Goal: Information Seeking & Learning: Learn about a topic

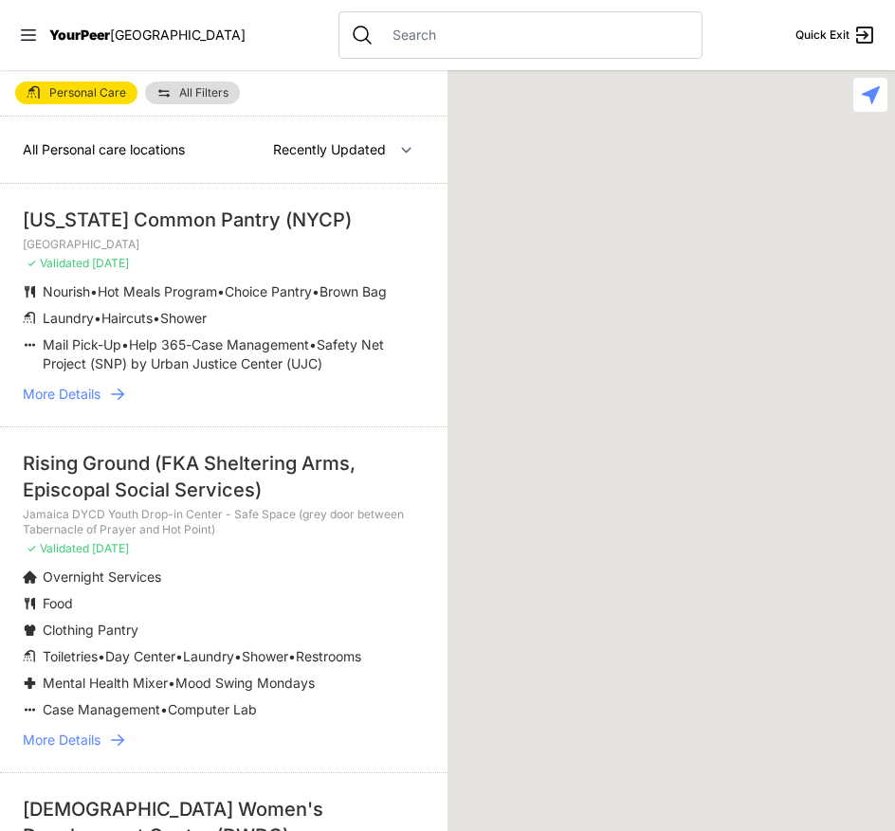
select select "recentlyUpdated"
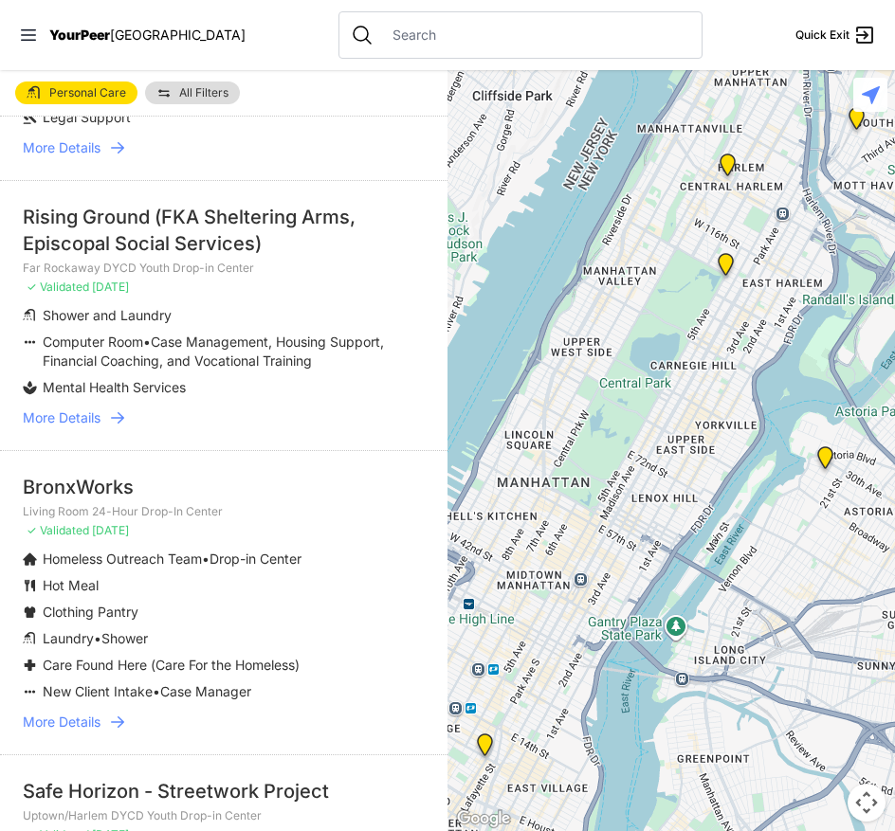
scroll to position [1232, 0]
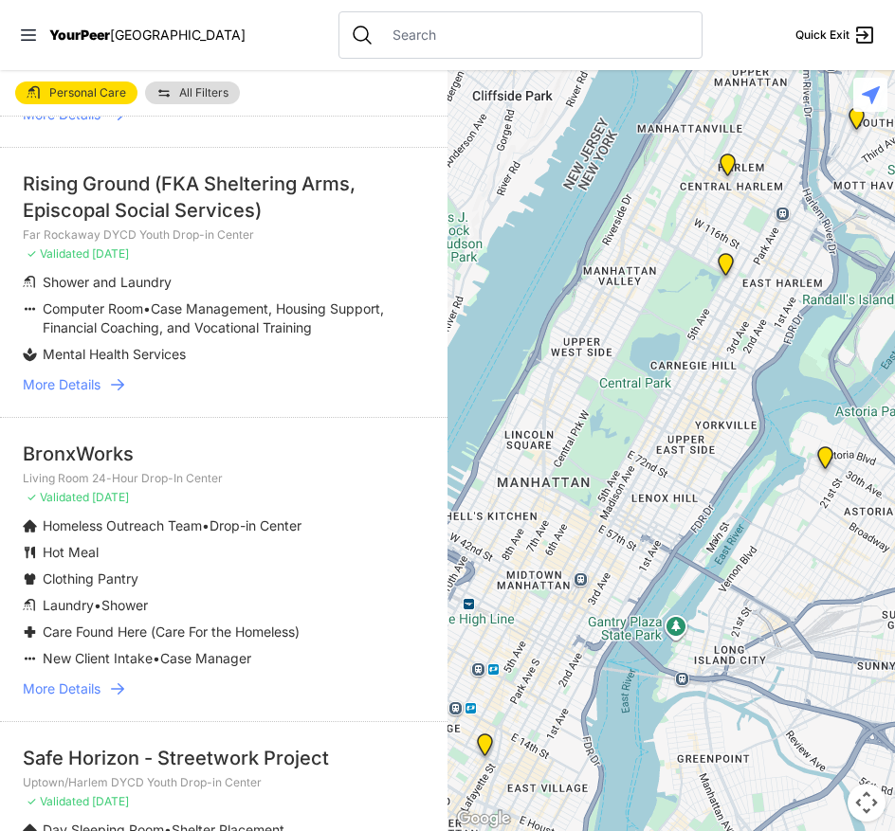
click at [77, 698] on span "More Details" at bounding box center [62, 689] width 78 height 19
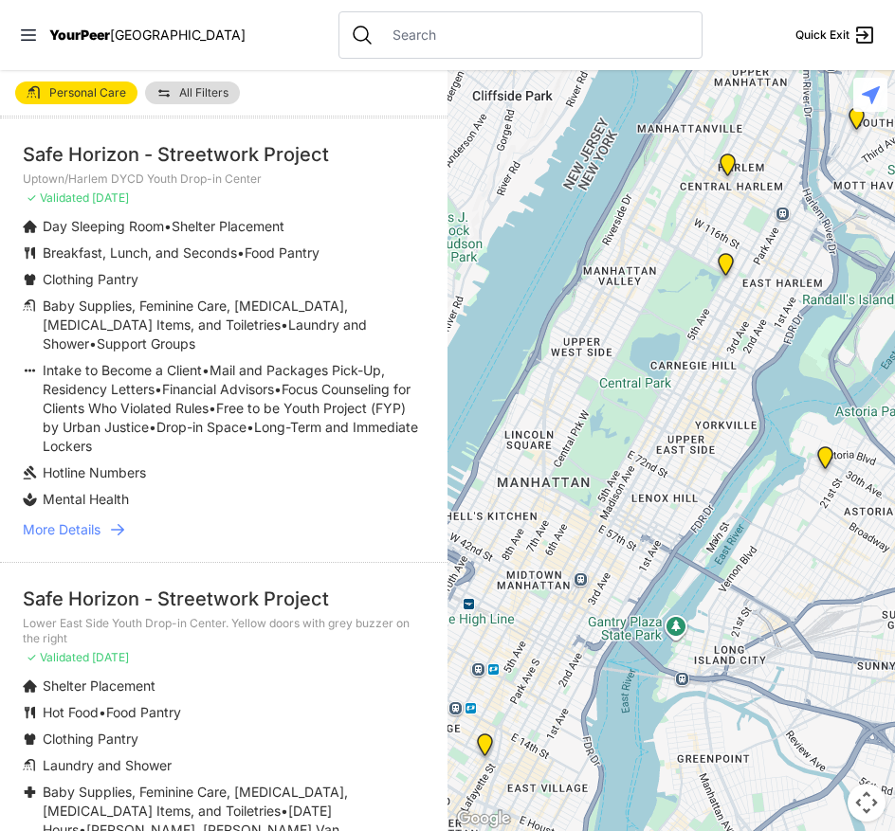
scroll to position [1896, 0]
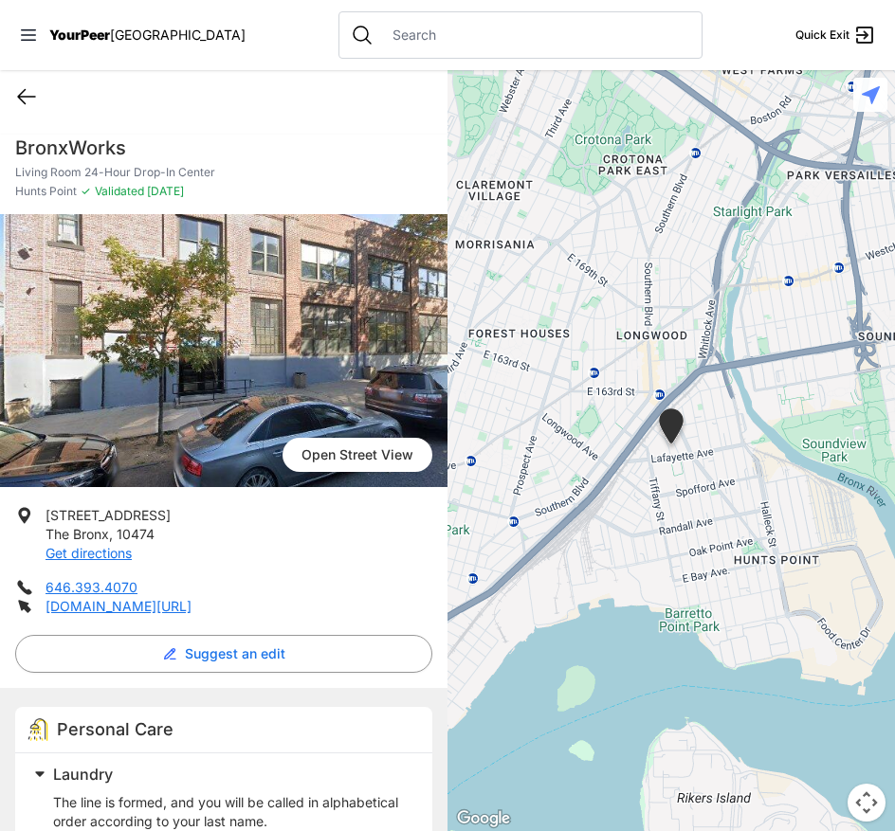
click at [22, 100] on icon at bounding box center [26, 97] width 17 height 14
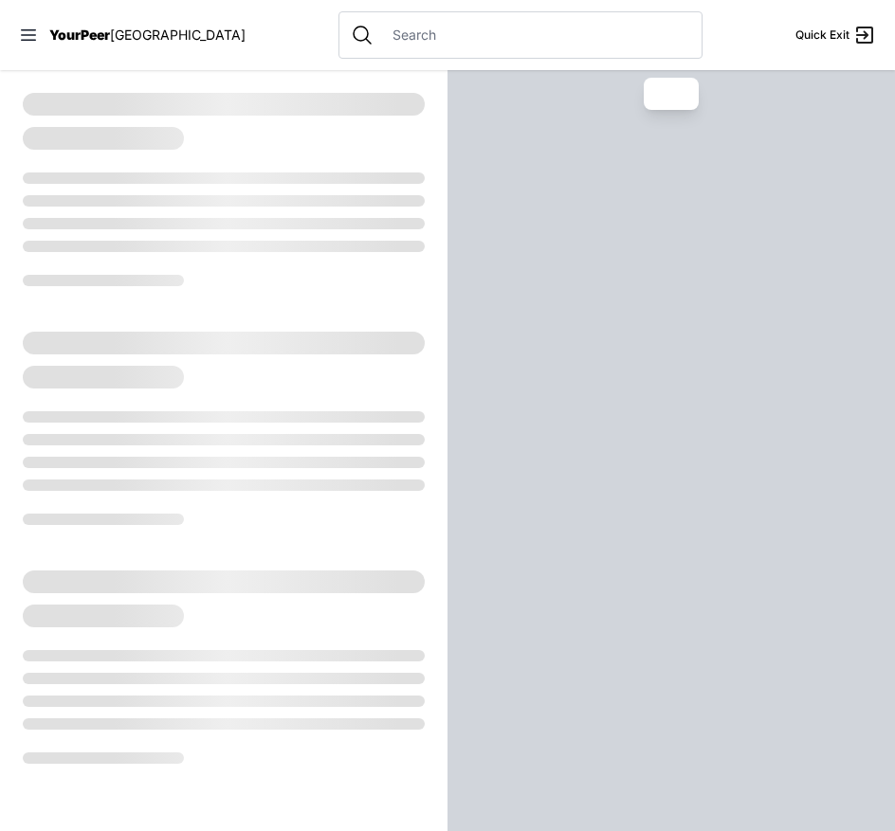
select select "recentlyUpdated"
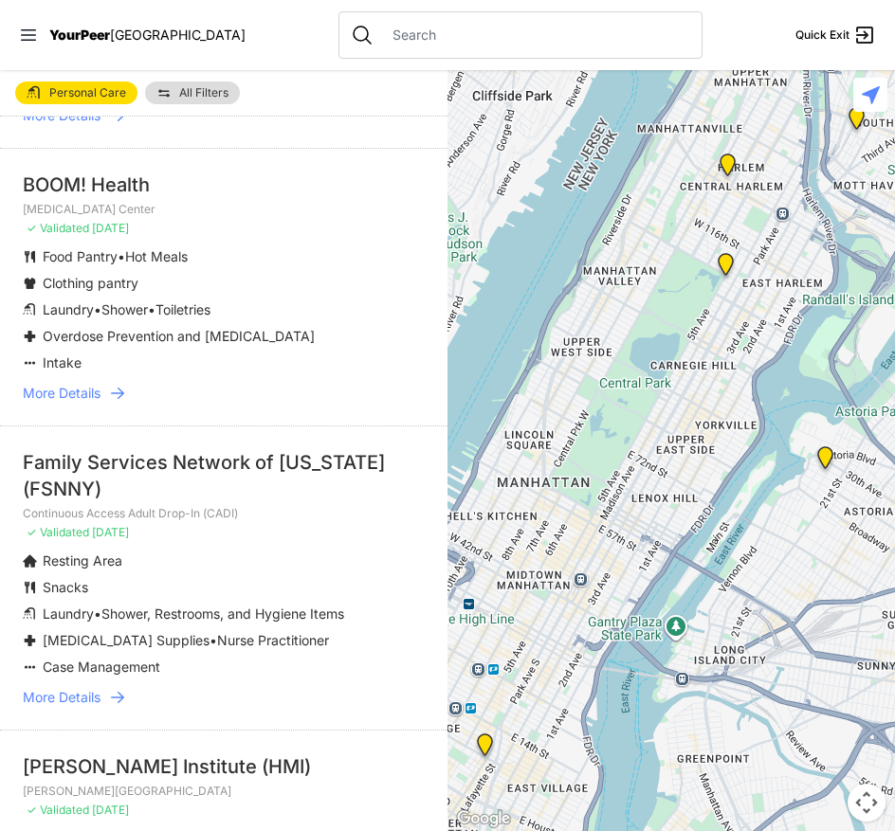
scroll to position [2654, 0]
click at [82, 402] on span "More Details" at bounding box center [62, 392] width 78 height 19
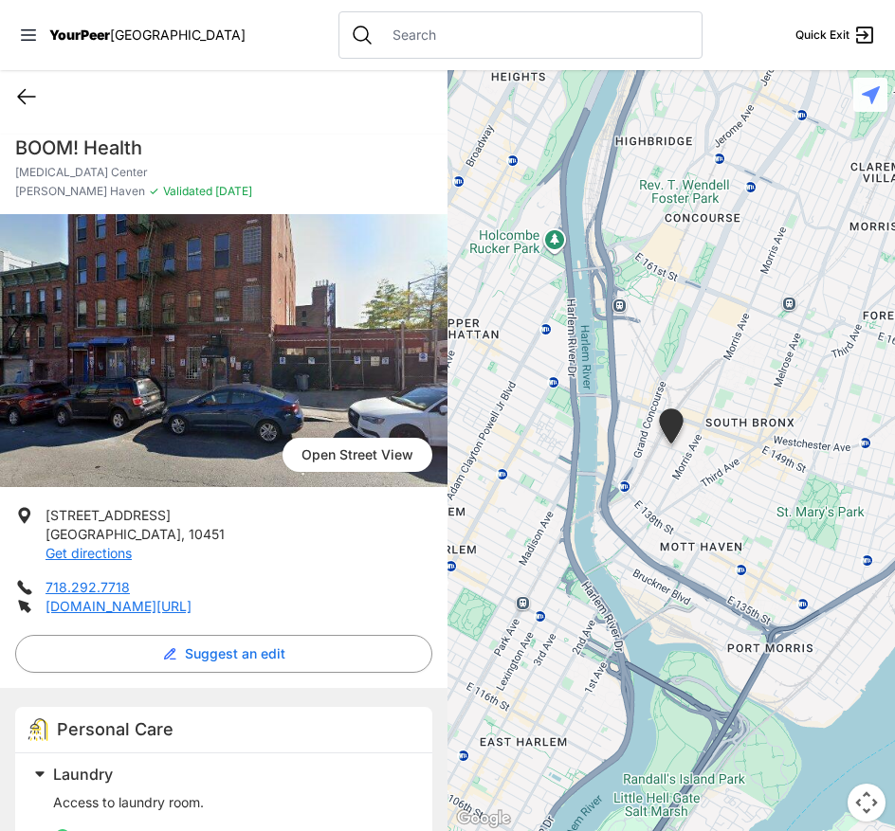
click at [21, 89] on icon at bounding box center [26, 96] width 23 height 23
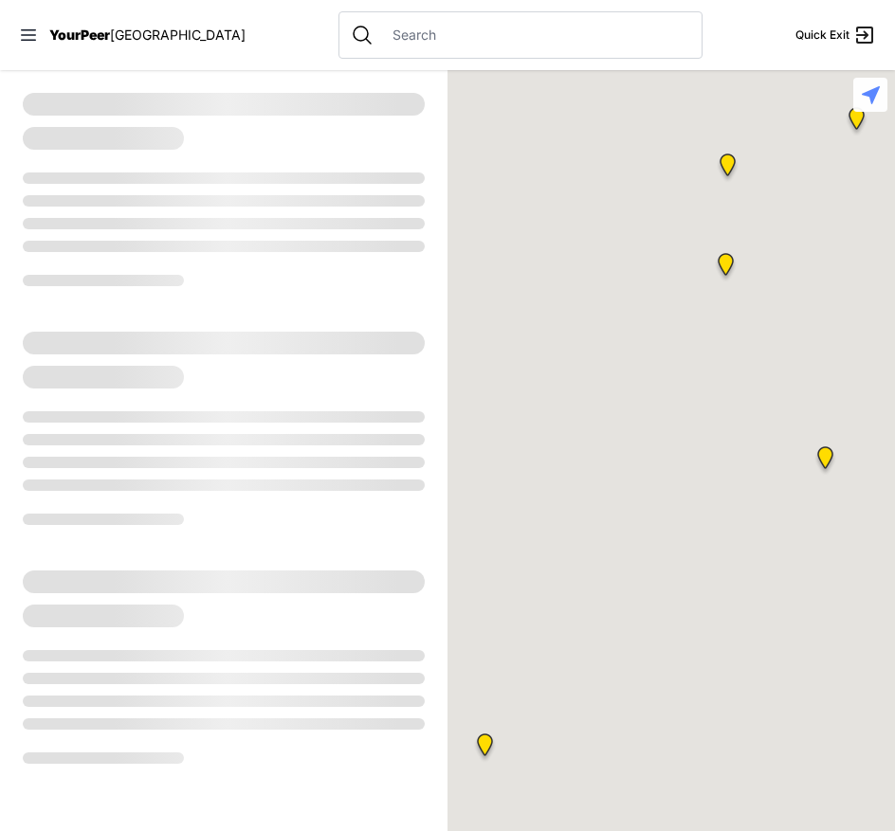
select select "recentlyUpdated"
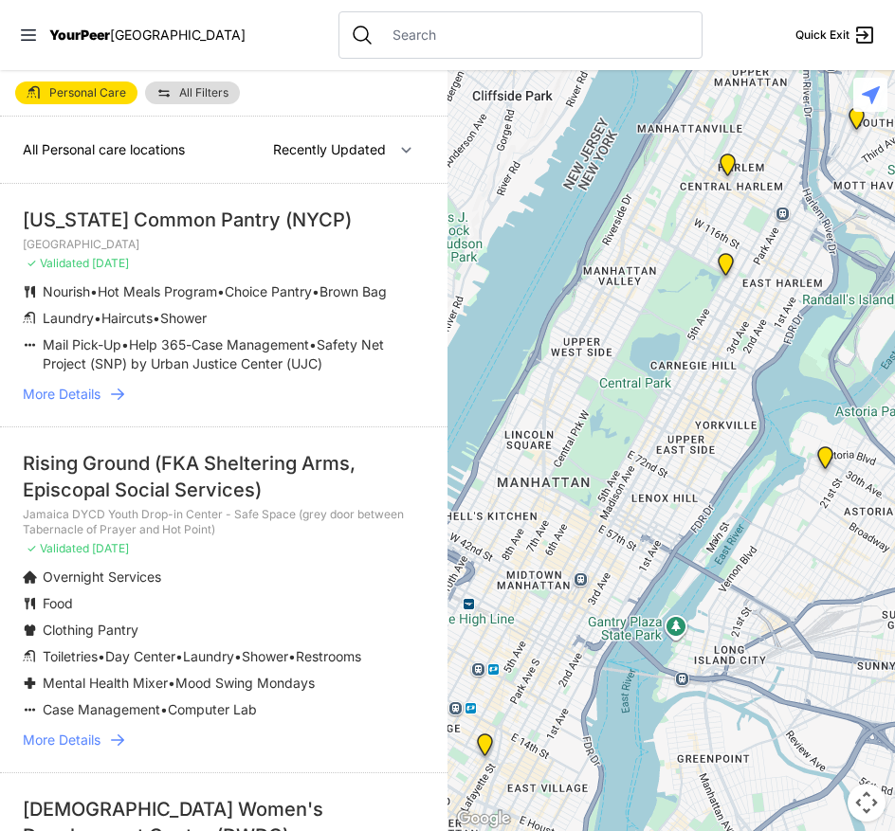
click at [91, 404] on span "More Details" at bounding box center [62, 394] width 78 height 19
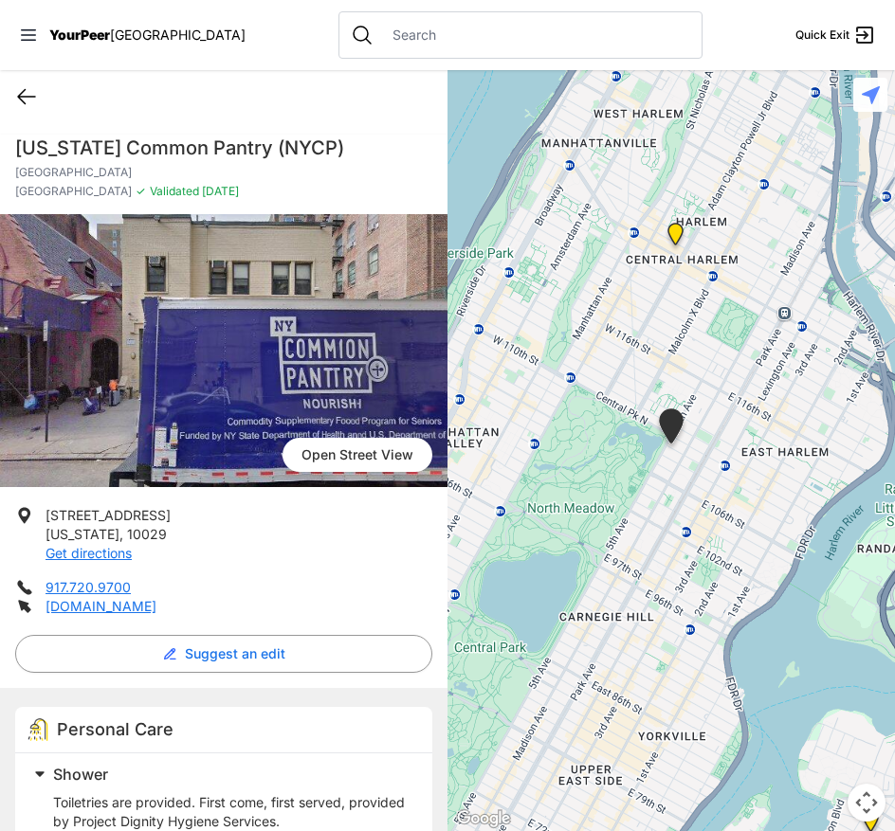
click at [36, 95] on icon at bounding box center [26, 96] width 23 height 23
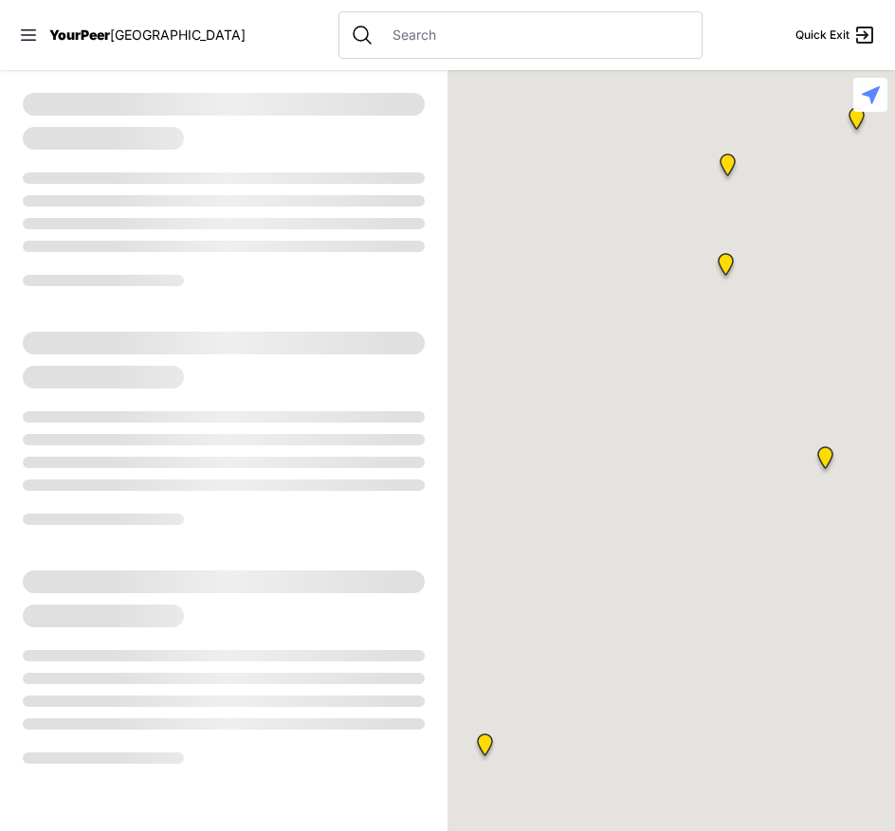
select select "recentlyUpdated"
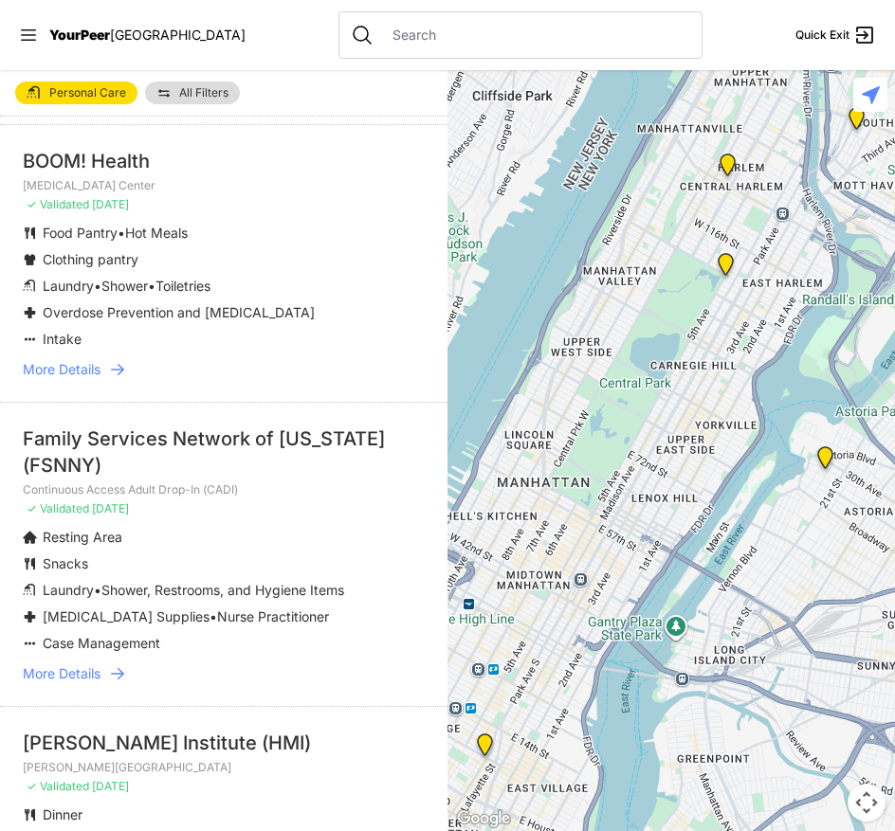
scroll to position [2748, 0]
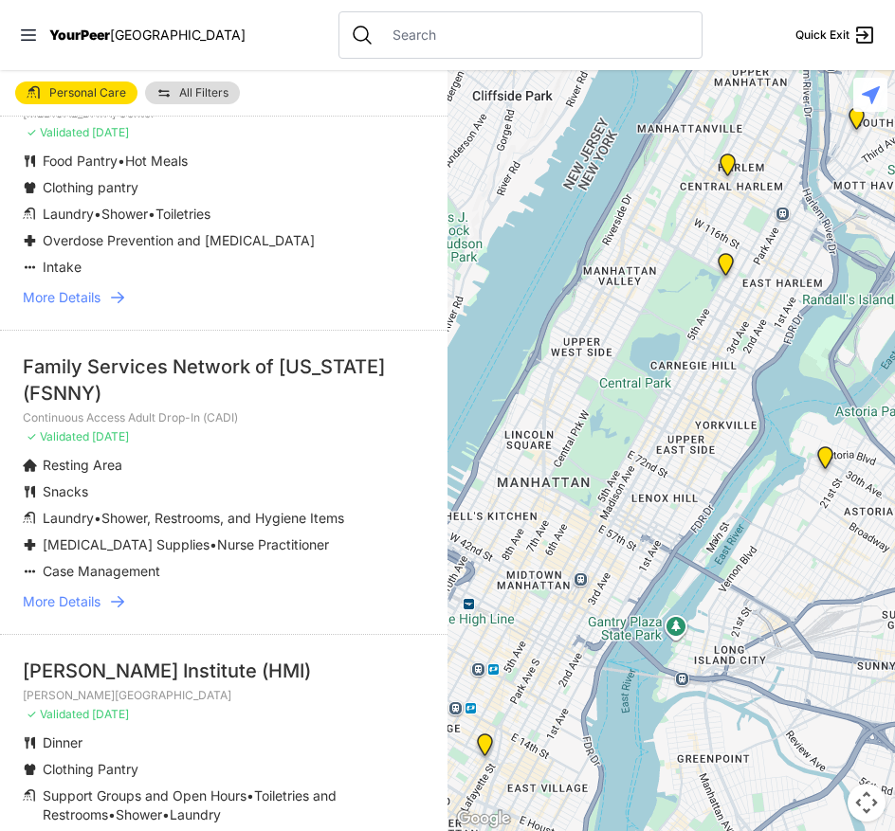
click at [99, 611] on span "More Details" at bounding box center [62, 601] width 78 height 19
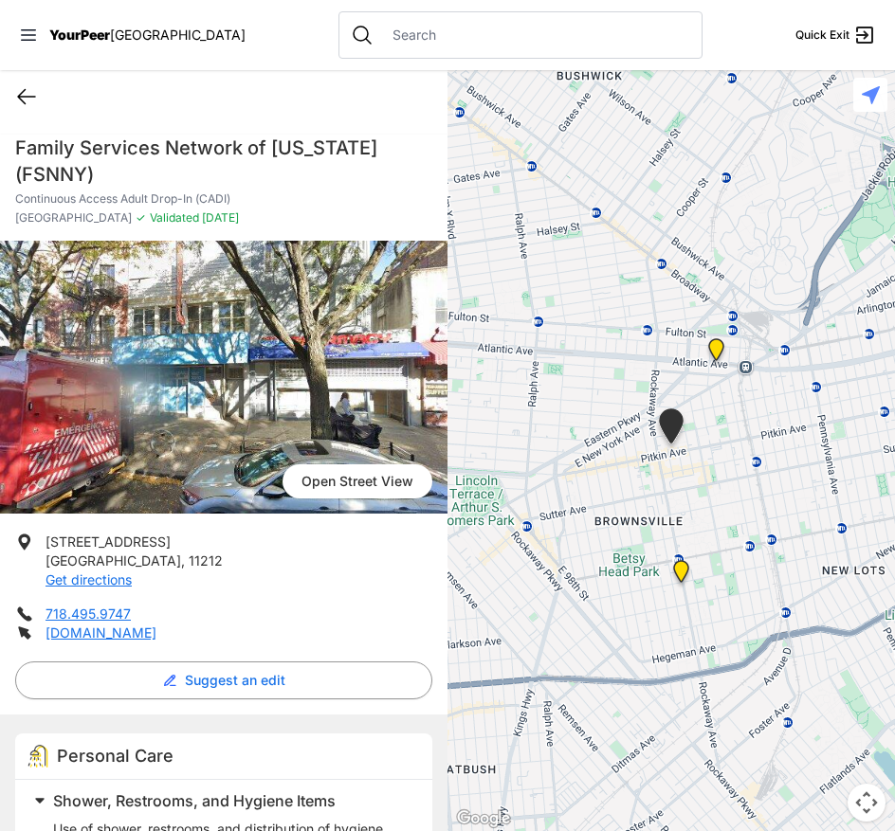
click at [24, 100] on icon at bounding box center [26, 96] width 23 height 23
select select "recentlyUpdated"
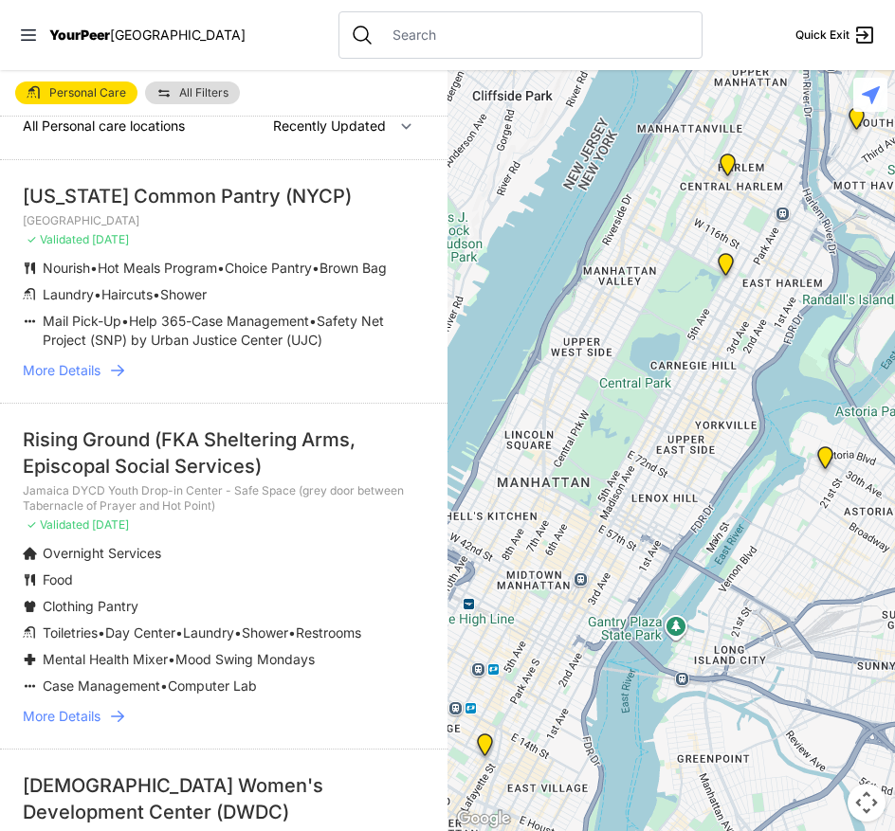
scroll to position [95, 0]
